Goal: Find specific page/section: Find specific page/section

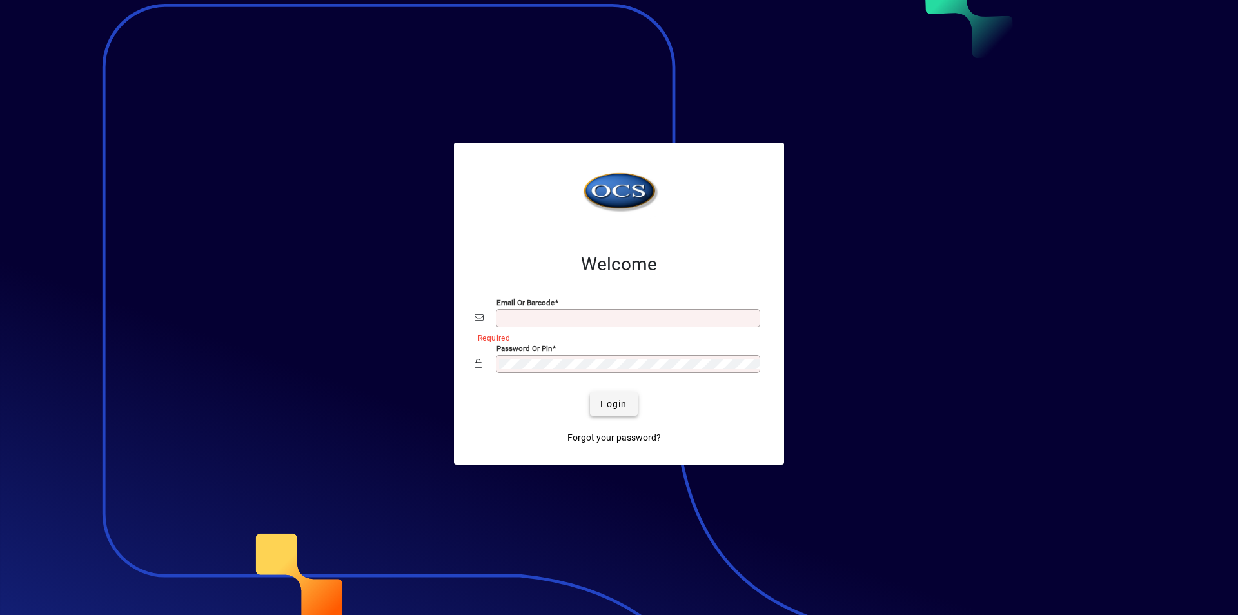
type input "**********"
click at [597, 392] on span "submit" at bounding box center [613, 403] width 47 height 31
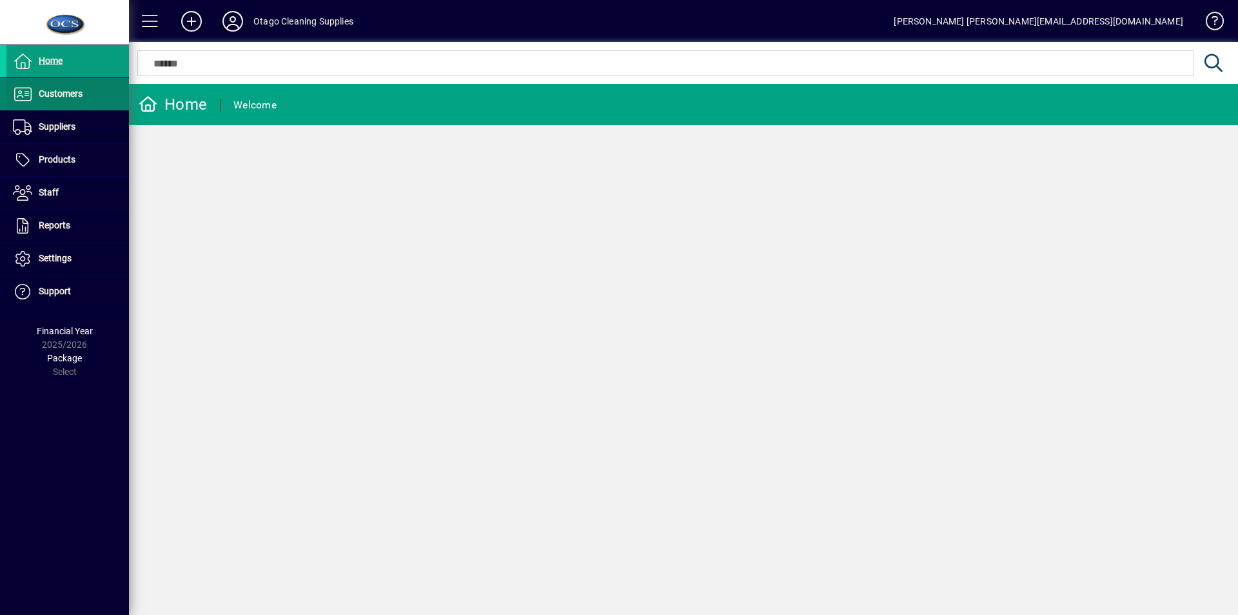
click at [104, 87] on span at bounding box center [67, 94] width 123 height 31
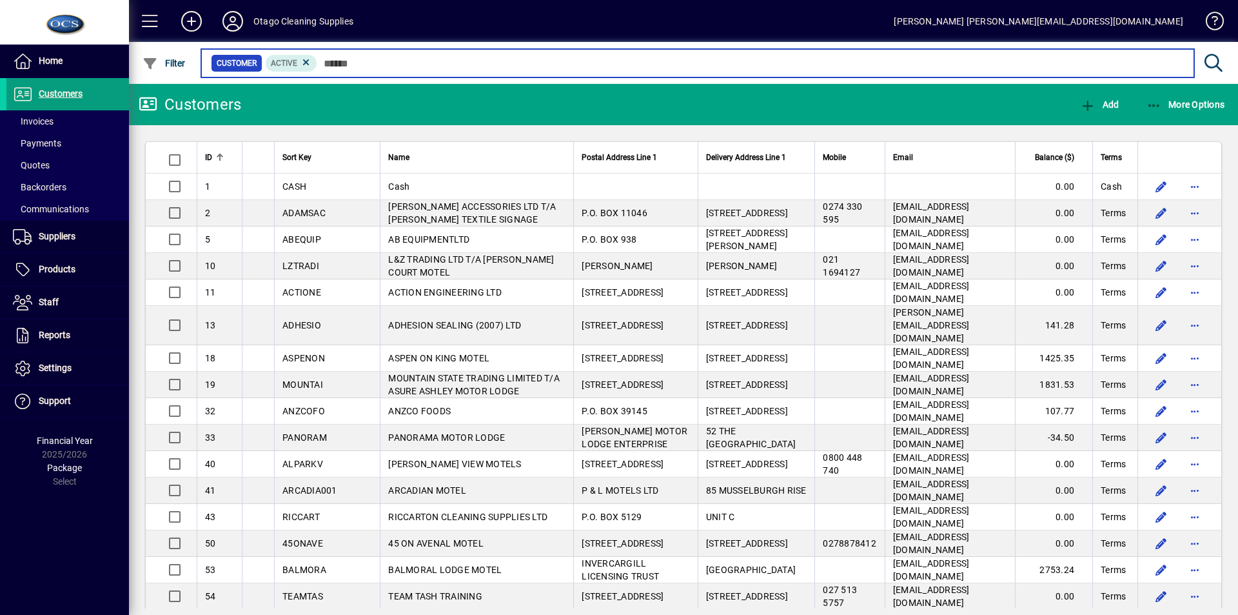
click at [362, 63] on input "text" at bounding box center [750, 63] width 867 height 18
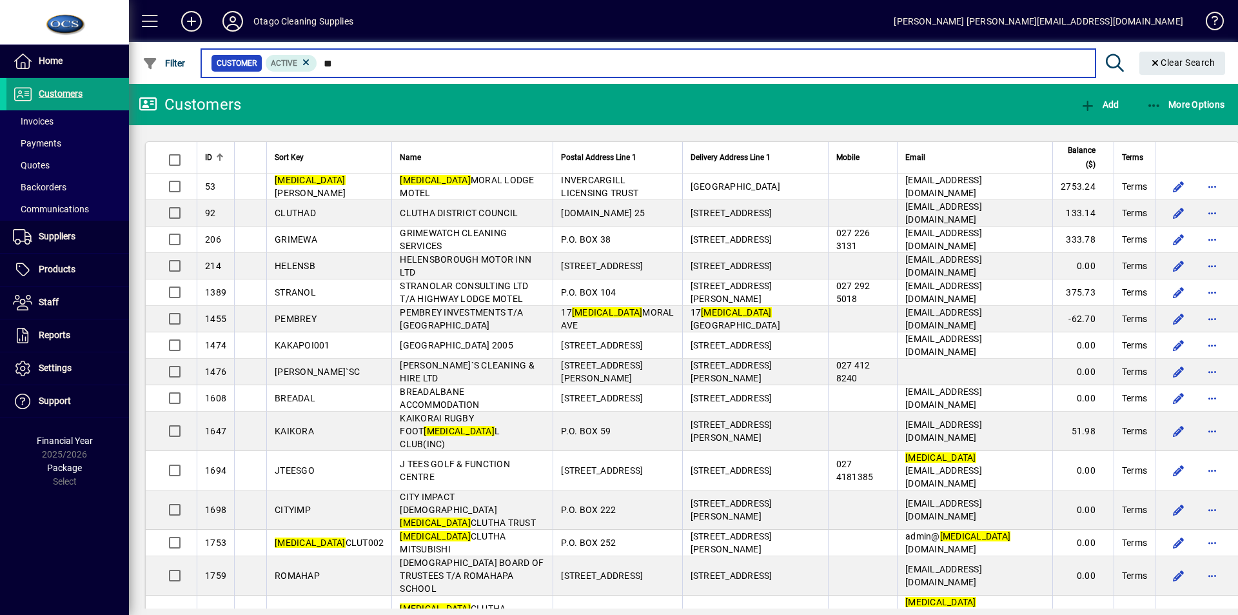
type input "*"
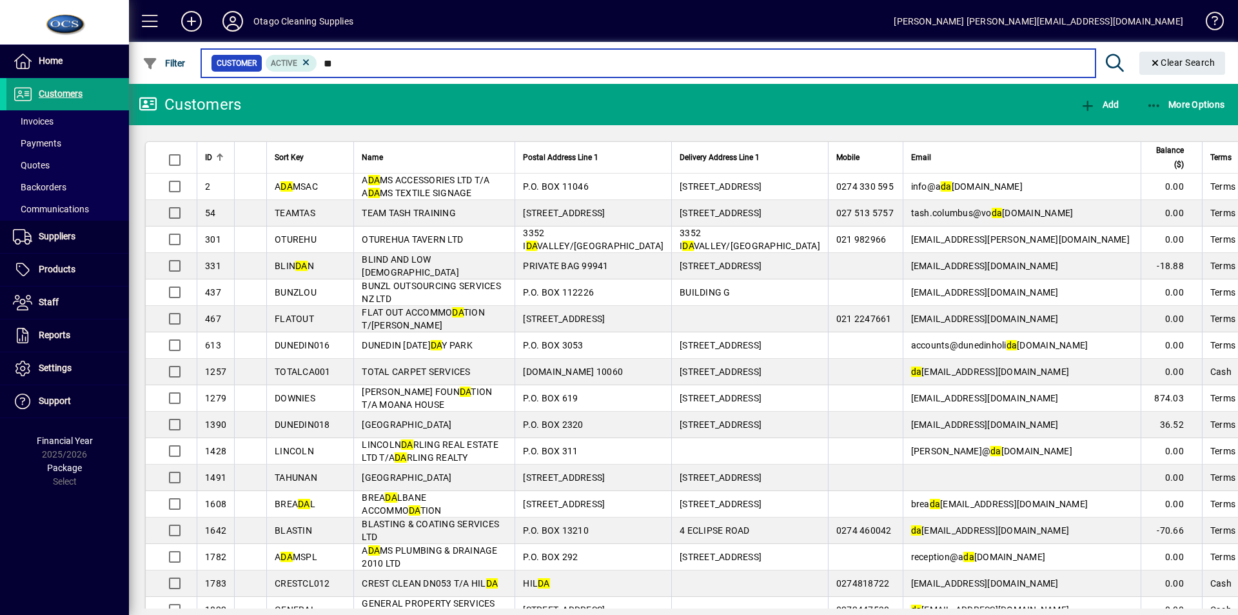
type input "*"
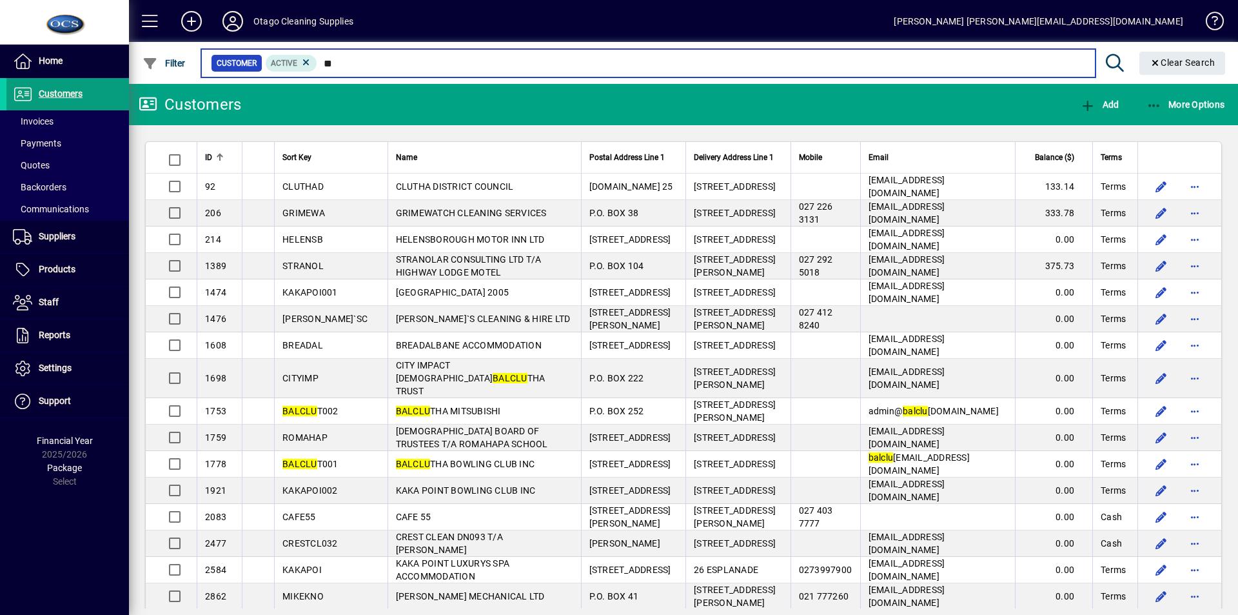
type input "*"
